Goal: Transaction & Acquisition: Book appointment/travel/reservation

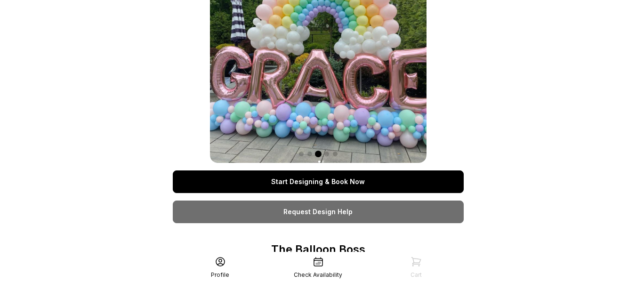
scroll to position [47, 0]
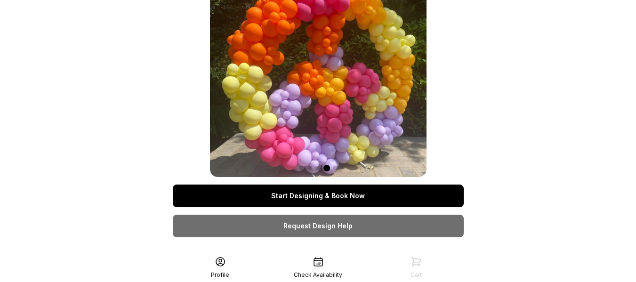
click at [312, 194] on link "Start Designing & Book Now" at bounding box center [318, 196] width 291 height 23
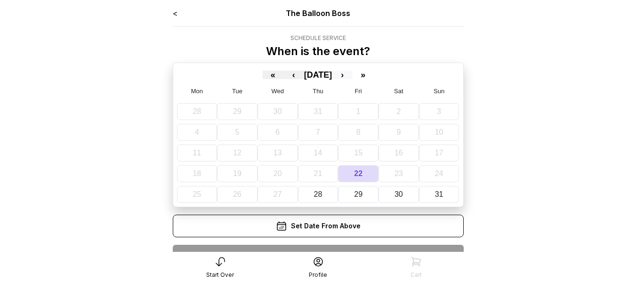
click at [353, 75] on button "›" at bounding box center [342, 75] width 21 height 8
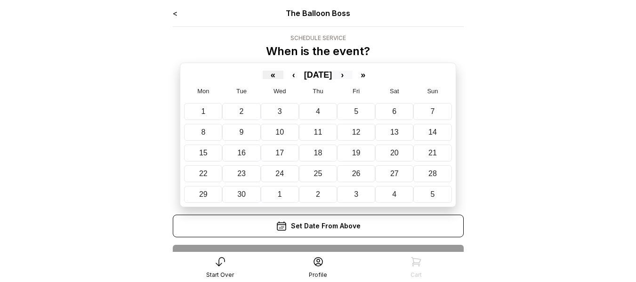
click at [353, 75] on button "›" at bounding box center [342, 75] width 21 height 8
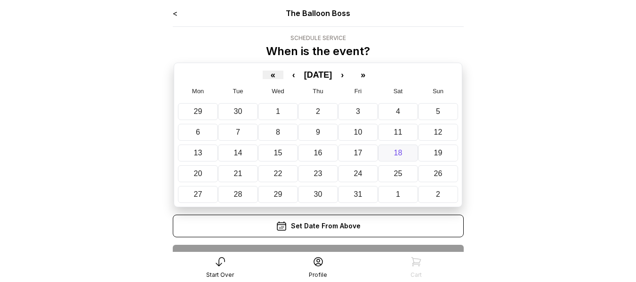
click at [400, 155] on abbr "18" at bounding box center [398, 153] width 8 height 8
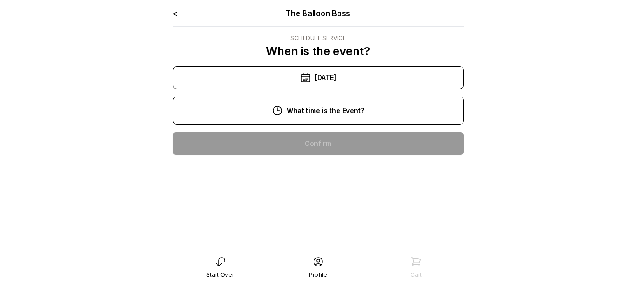
click at [334, 173] on div "11:00 am" at bounding box center [318, 174] width 276 height 23
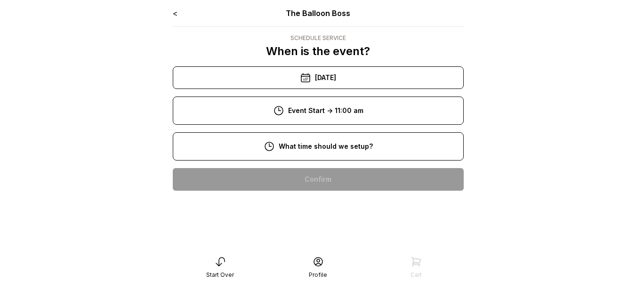
click at [311, 202] on div "12:00 pm" at bounding box center [318, 204] width 276 height 23
click at [323, 239] on div "10:00 am" at bounding box center [318, 239] width 276 height 23
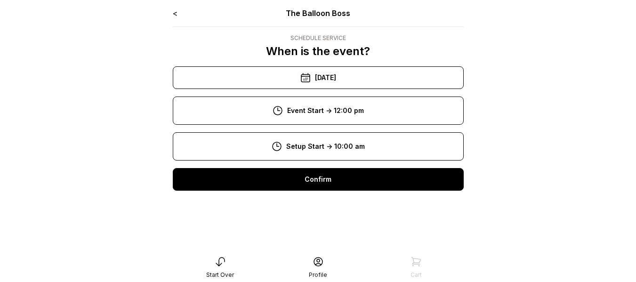
click at [564, 220] on main "< The Balloon Boss Schedule Service When is the event? « ‹ October 2025 › » Mon…" at bounding box center [318, 141] width 636 height 282
click at [337, 239] on div "10:00 am" at bounding box center [318, 239] width 276 height 23
click at [339, 182] on div "Confirm" at bounding box center [318, 179] width 291 height 23
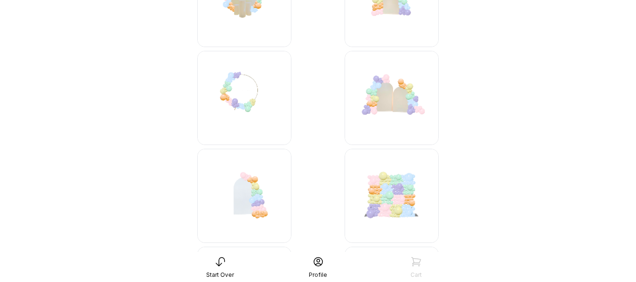
scroll to position [565, 0]
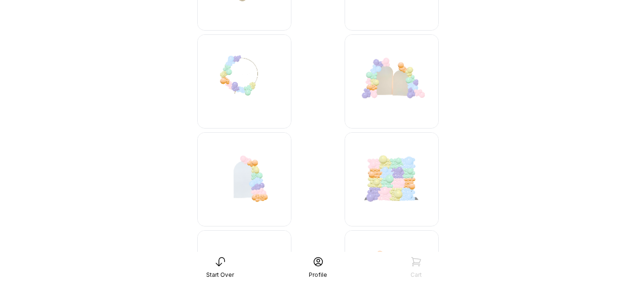
click at [259, 182] on img at bounding box center [244, 179] width 94 height 94
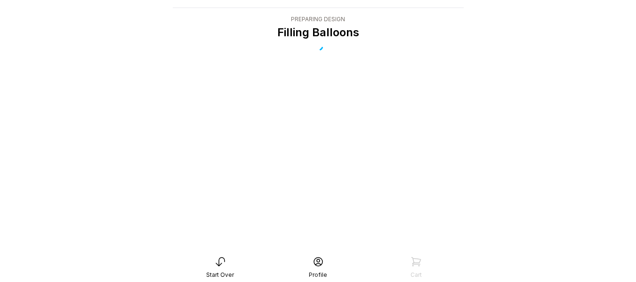
scroll to position [19, 0]
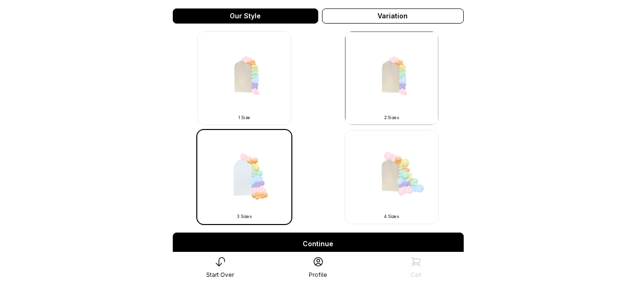
scroll to position [283, 0]
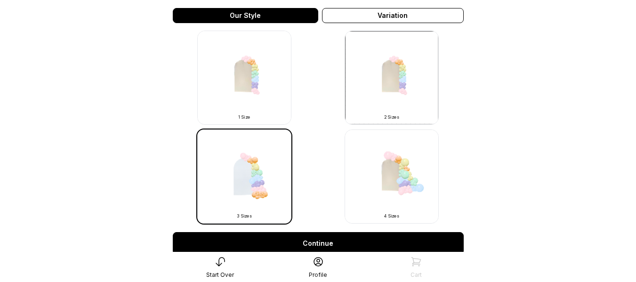
click at [410, 186] on img at bounding box center [392, 177] width 94 height 94
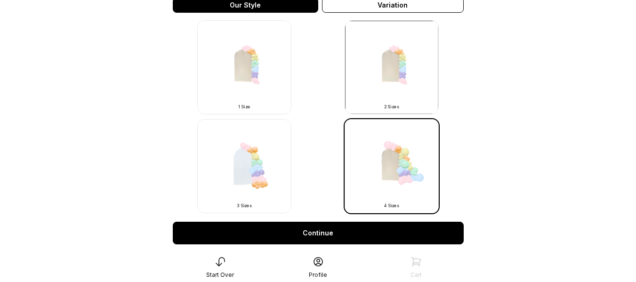
scroll to position [374, 0]
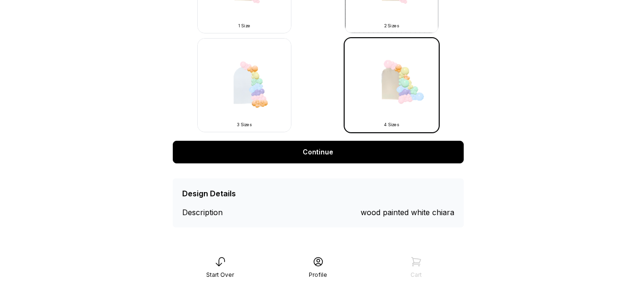
click at [372, 152] on link "Continue" at bounding box center [318, 152] width 291 height 23
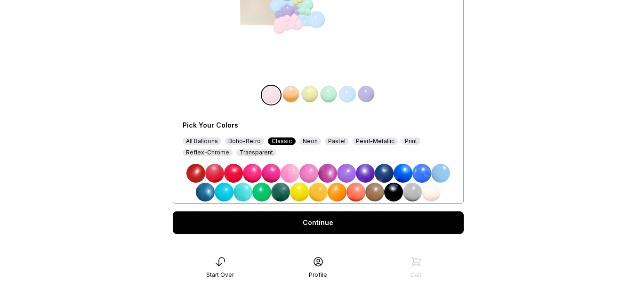
scroll to position [182, 0]
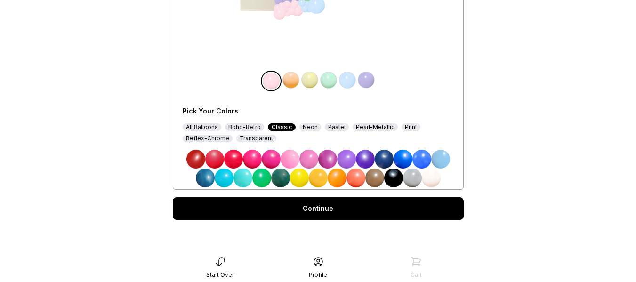
click at [292, 158] on img at bounding box center [290, 159] width 19 height 19
click at [429, 178] on img at bounding box center [431, 178] width 19 height 19
click at [295, 80] on img at bounding box center [291, 80] width 19 height 19
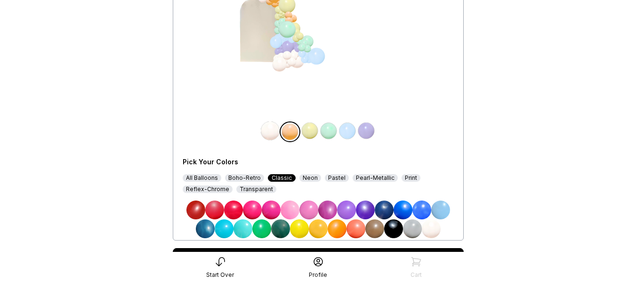
scroll to position [135, 0]
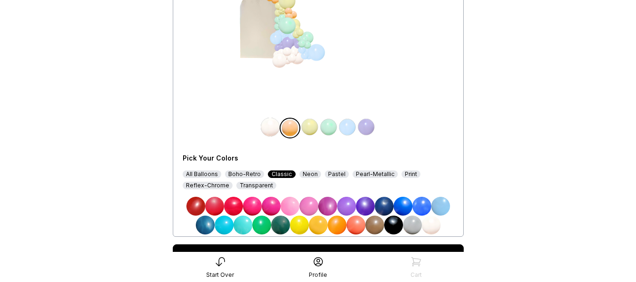
click at [196, 207] on img at bounding box center [196, 206] width 19 height 19
click at [196, 206] on img at bounding box center [196, 206] width 19 height 19
click at [215, 208] on img at bounding box center [214, 206] width 19 height 19
click at [334, 174] on div "Pastel" at bounding box center [337, 175] width 24 height 8
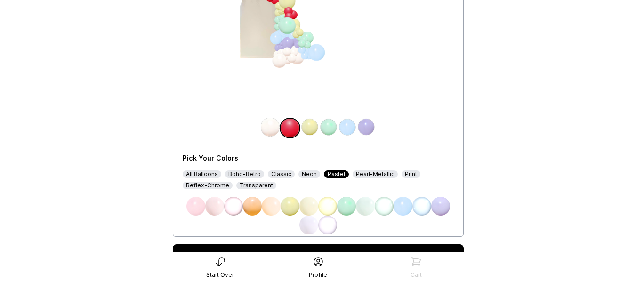
click at [198, 206] on img at bounding box center [196, 206] width 19 height 19
click at [242, 174] on div "Boho-Retro" at bounding box center [244, 175] width 39 height 8
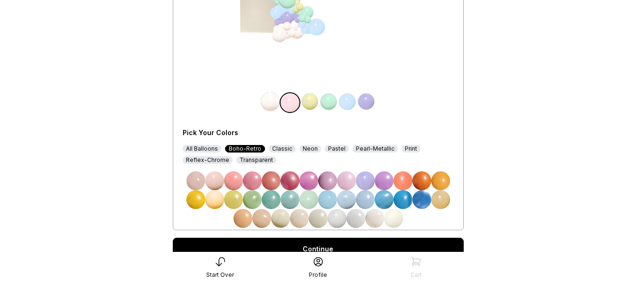
scroll to position [182, 0]
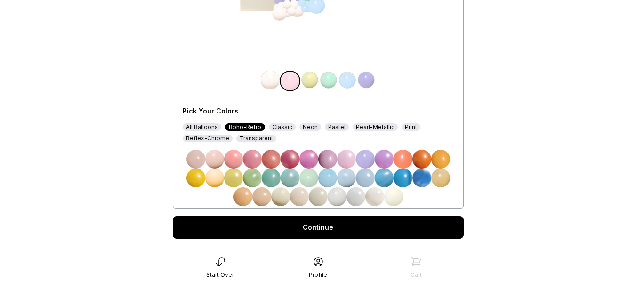
click at [235, 159] on img at bounding box center [233, 159] width 19 height 19
click at [394, 197] on img at bounding box center [393, 196] width 19 height 19
click at [440, 159] on img at bounding box center [441, 159] width 19 height 19
click at [330, 226] on link "Continue" at bounding box center [318, 227] width 291 height 23
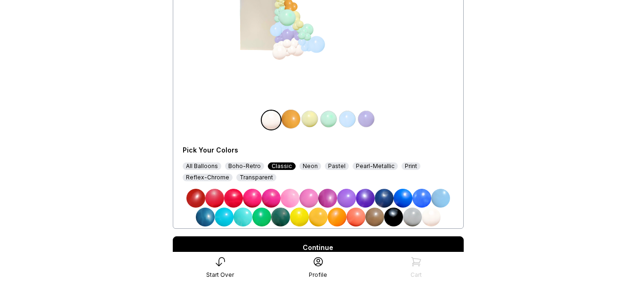
scroll to position [159, 0]
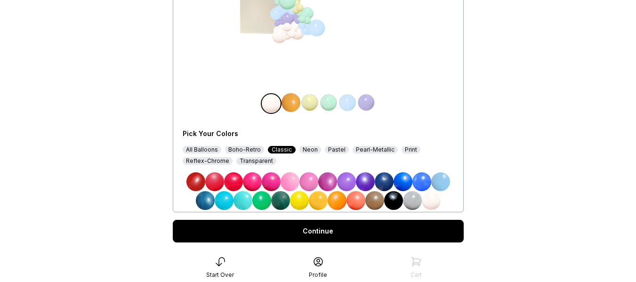
click at [199, 153] on div "All Balloons" at bounding box center [202, 150] width 39 height 8
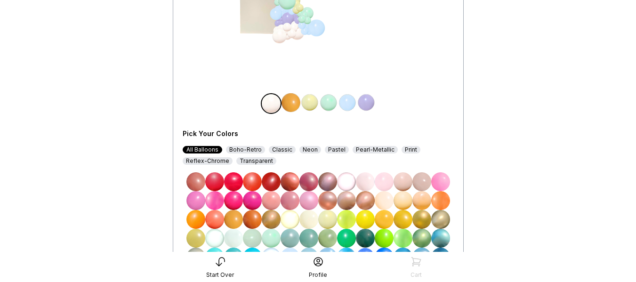
click at [389, 181] on img at bounding box center [384, 181] width 19 height 19
click at [346, 183] on img at bounding box center [346, 181] width 19 height 19
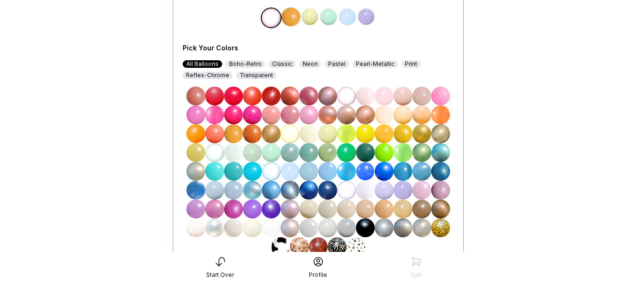
scroll to position [253, 0]
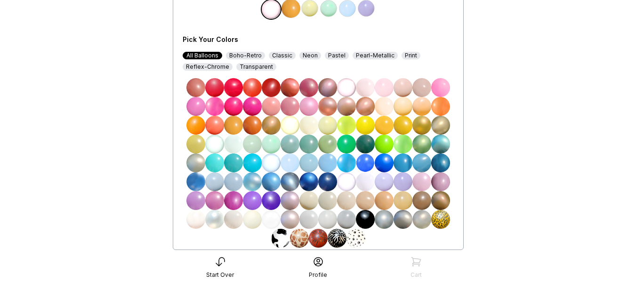
click at [269, 220] on img at bounding box center [271, 219] width 19 height 19
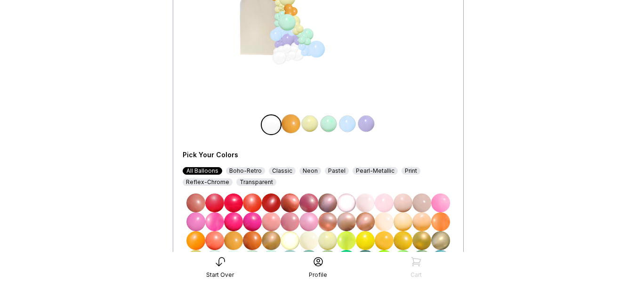
scroll to position [112, 0]
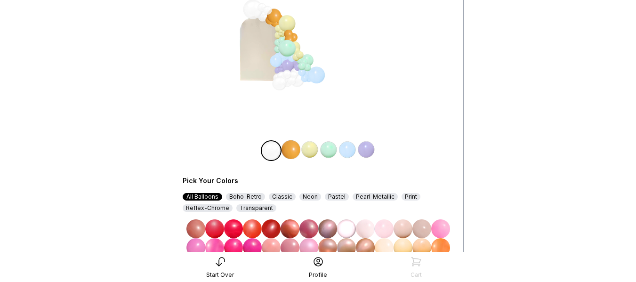
click at [256, 10] on div at bounding box center [253, 10] width 20 height 20
click at [289, 79] on div at bounding box center [291, 81] width 9 height 9
click at [293, 149] on img at bounding box center [291, 149] width 19 height 19
click at [272, 147] on img at bounding box center [270, 149] width 19 height 19
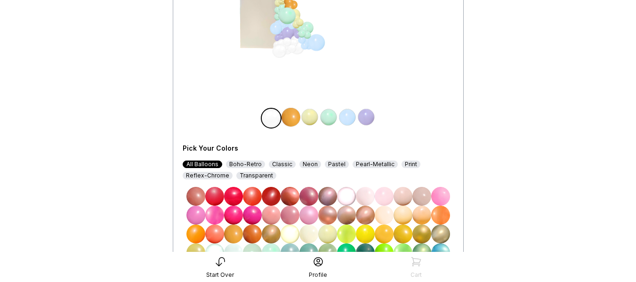
scroll to position [159, 0]
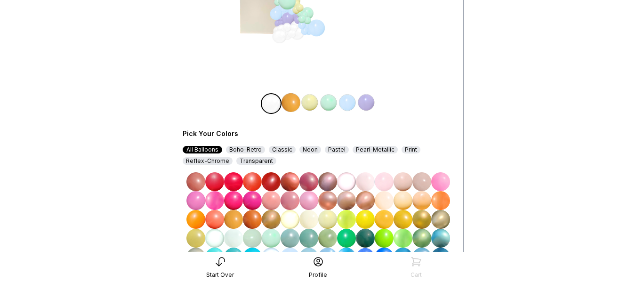
click at [364, 151] on div "Pearl-Metallic" at bounding box center [375, 150] width 45 height 8
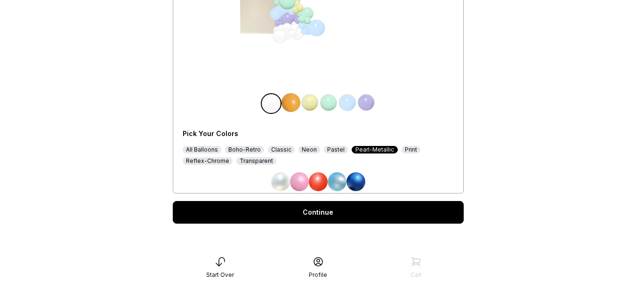
click at [255, 162] on div "Transparent" at bounding box center [256, 161] width 40 height 8
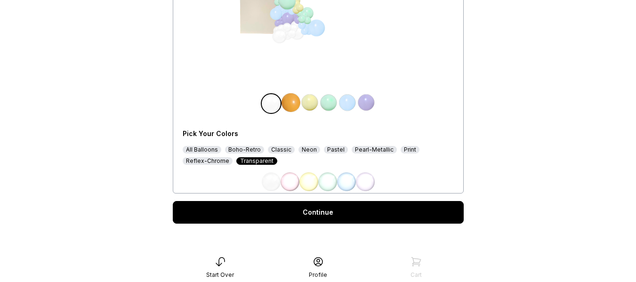
click at [250, 150] on div "Boho-Retro" at bounding box center [244, 150] width 39 height 8
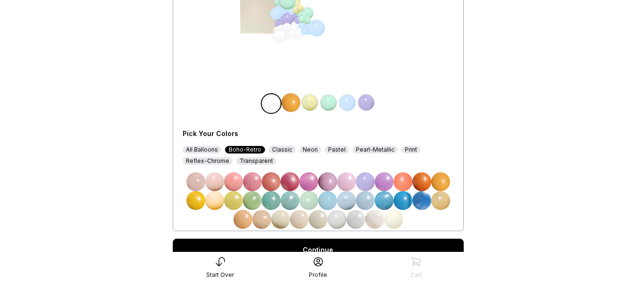
click at [394, 220] on img at bounding box center [393, 219] width 19 height 19
click at [234, 182] on img at bounding box center [233, 181] width 19 height 19
click at [334, 148] on div "Pastel" at bounding box center [337, 150] width 24 height 8
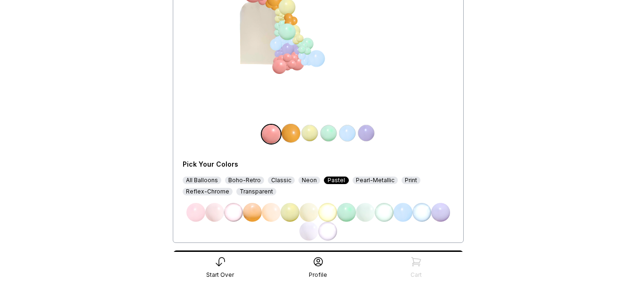
scroll to position [112, 0]
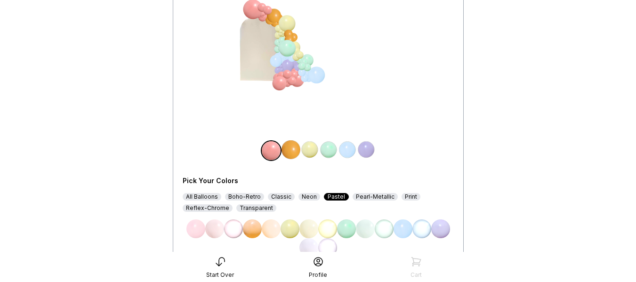
click at [195, 231] on img at bounding box center [196, 229] width 19 height 19
click at [293, 65] on div at bounding box center [297, 62] width 9 height 9
click at [287, 147] on img at bounding box center [291, 149] width 19 height 19
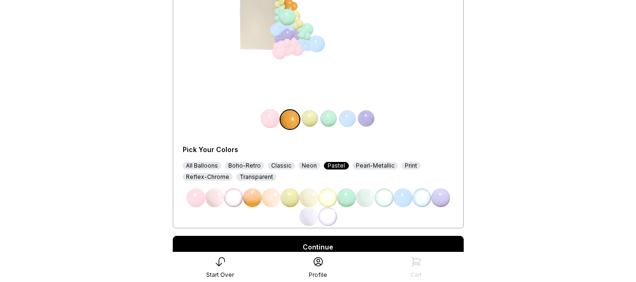
scroll to position [159, 0]
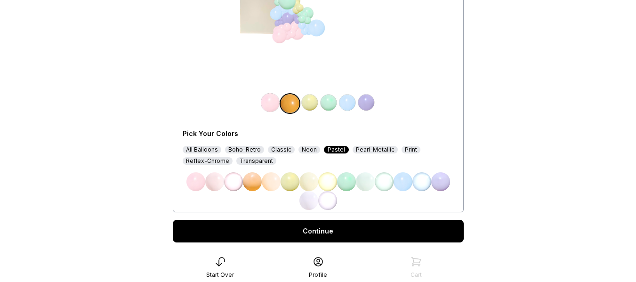
click at [329, 204] on img at bounding box center [327, 200] width 19 height 19
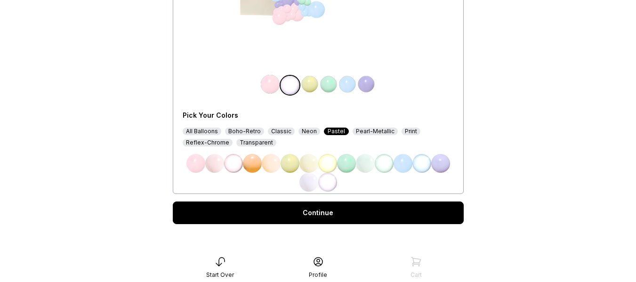
scroll to position [182, 0]
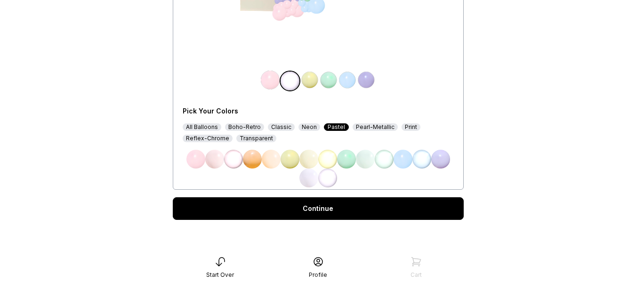
click at [324, 211] on link "Continue" at bounding box center [318, 208] width 291 height 23
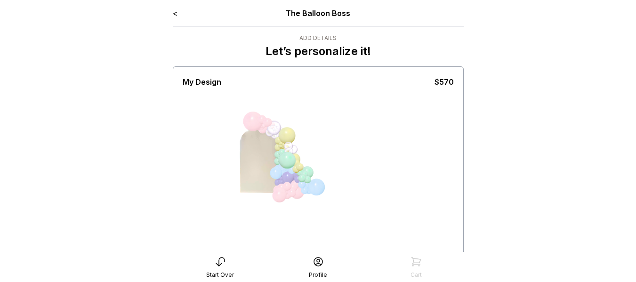
click at [258, 153] on div at bounding box center [271, 162] width 124 height 130
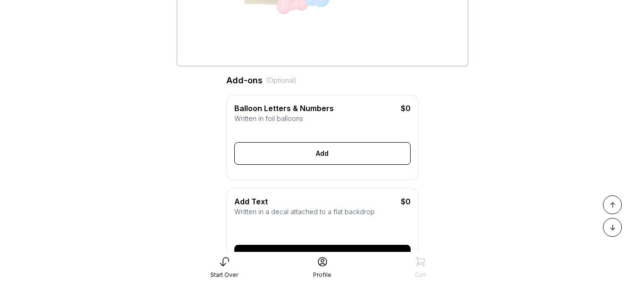
scroll to position [236, 0]
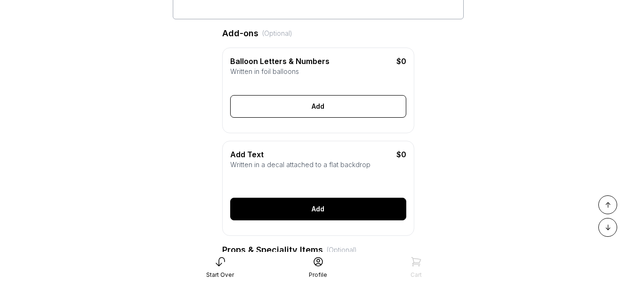
click at [316, 220] on div "Add" at bounding box center [318, 209] width 176 height 23
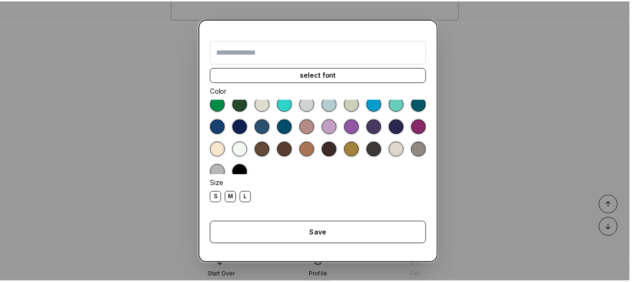
scroll to position [53, 0]
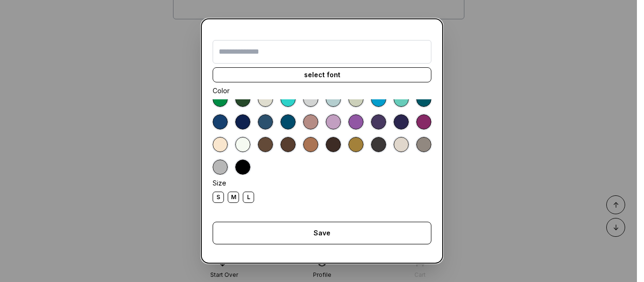
click at [250, 143] on div at bounding box center [242, 144] width 15 height 15
click at [230, 198] on div "M" at bounding box center [233, 197] width 11 height 11
click at [311, 54] on input "text" at bounding box center [321, 52] width 219 height 24
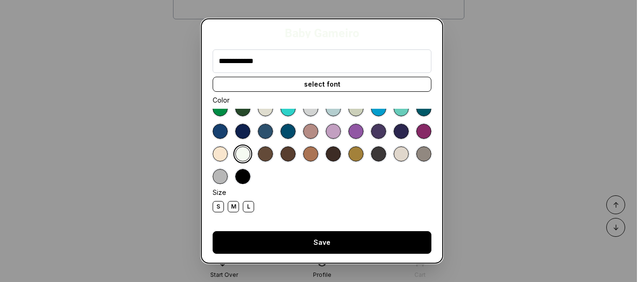
type input "**********"
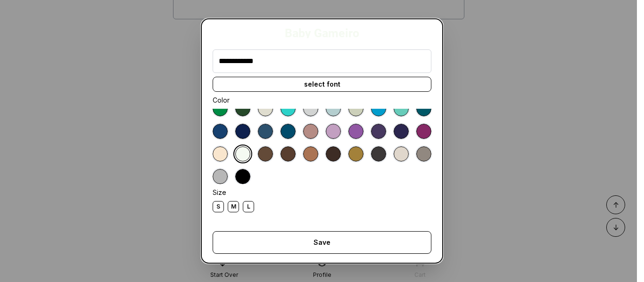
click at [341, 250] on div "Save" at bounding box center [321, 242] width 219 height 23
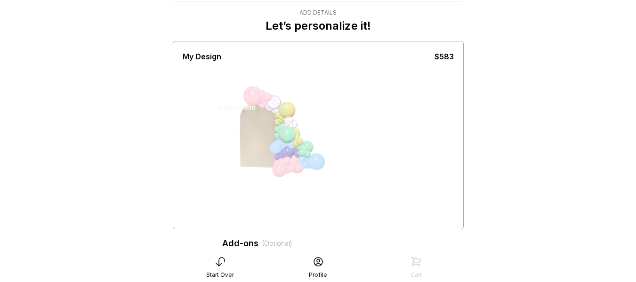
scroll to position [24, 0]
click at [261, 144] on div at bounding box center [271, 138] width 124 height 130
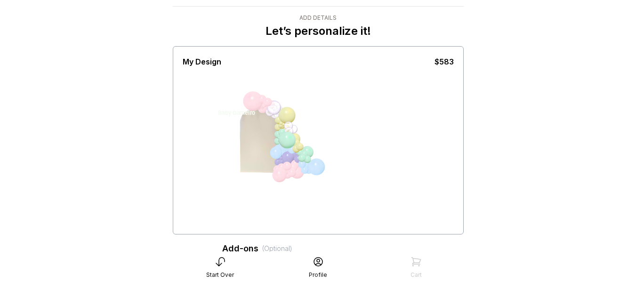
scroll to position [0, 0]
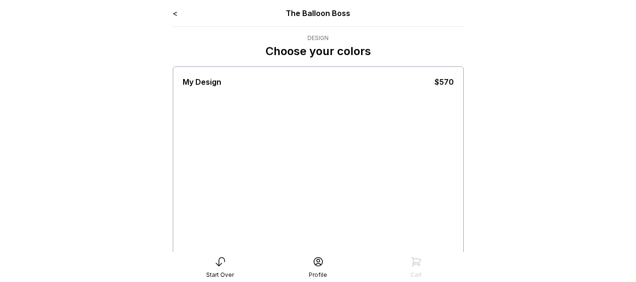
scroll to position [65, 0]
